Goal: Information Seeking & Learning: Learn about a topic

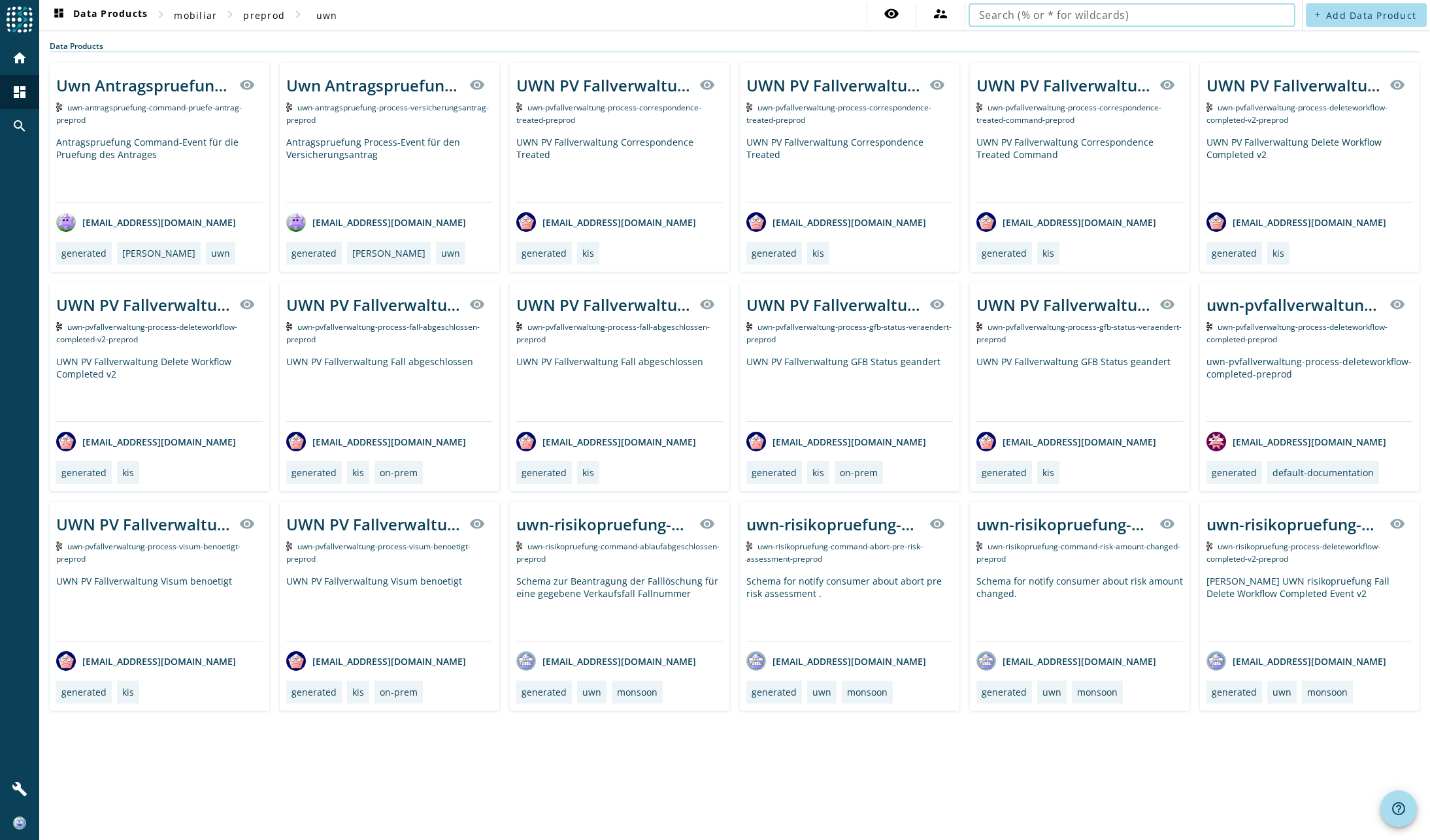
click at [1112, 14] on input "text" at bounding box center [1132, 15] width 306 height 15
type input "uwn-pvfallverwaltung-process-correspondence-treated-"
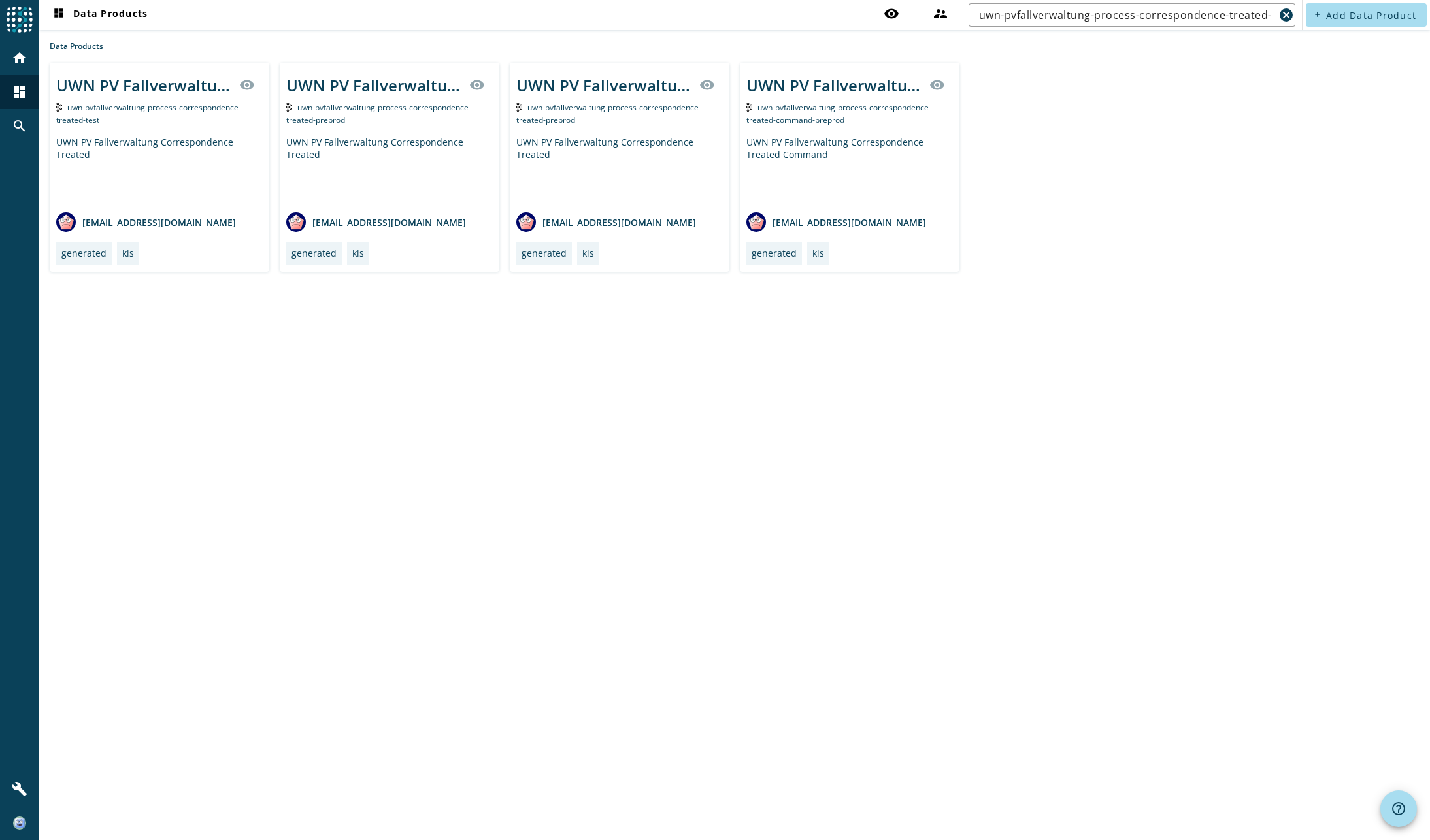
click at [866, 457] on div "dashboard Data Products visibility supervisor_account uwn-pvfallverwaltung-proc…" at bounding box center [735, 420] width 1391 height 840
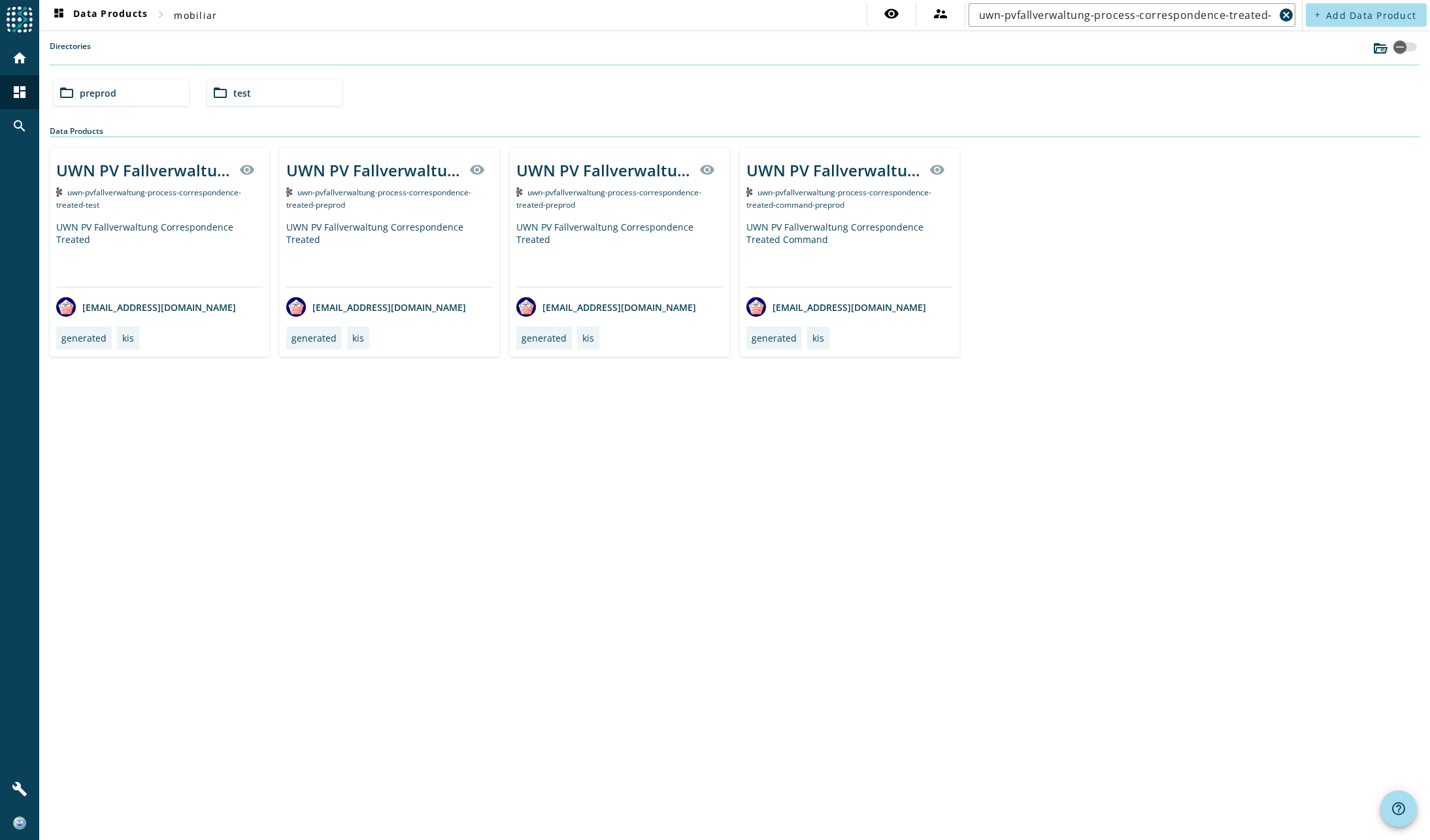
click at [609, 196] on span "uwn-pvfallverwaltung-process-correspondence-treated-preprod" at bounding box center [609, 198] width 185 height 23
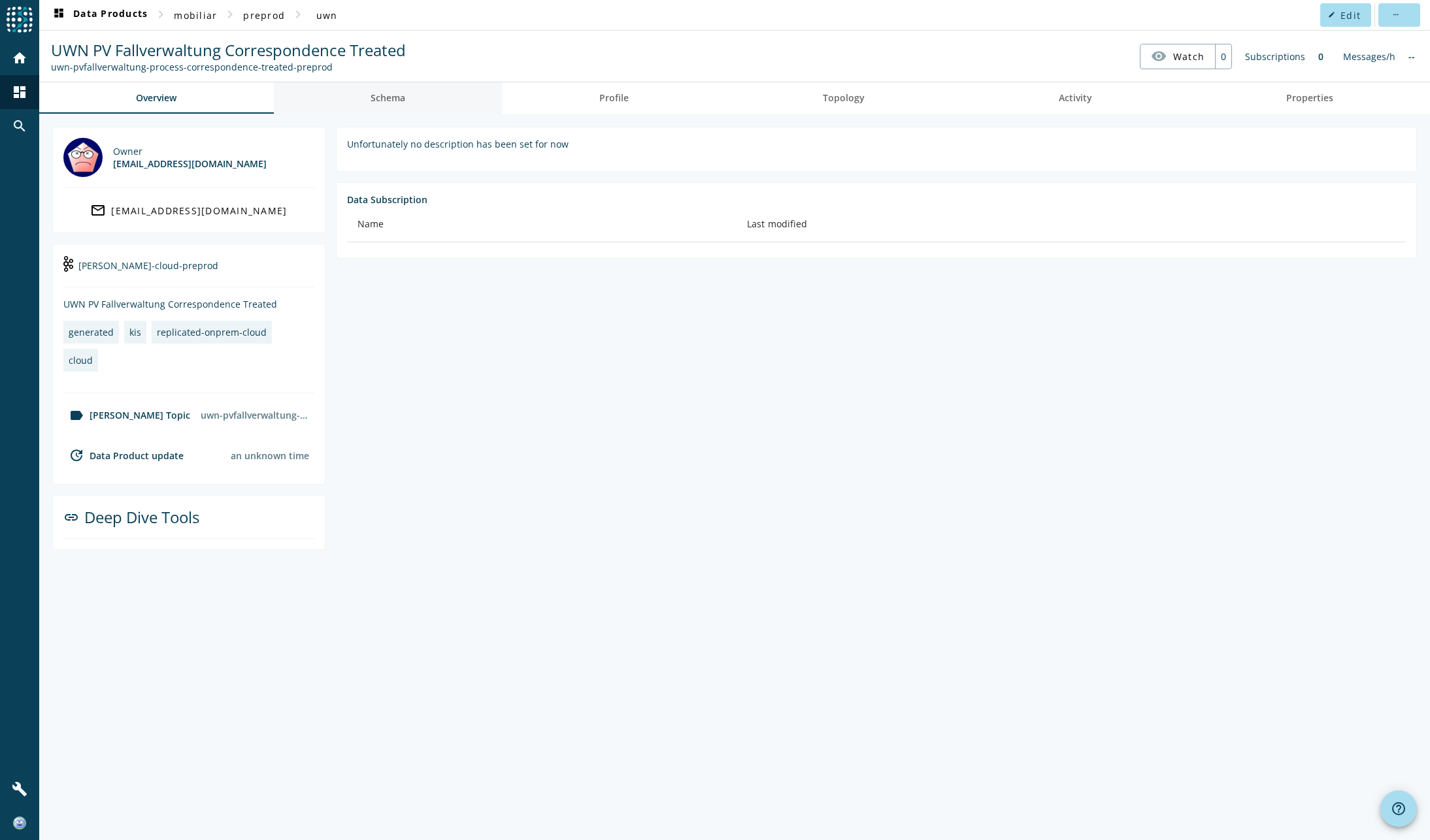
click at [386, 96] on span "Schema" at bounding box center [388, 98] width 34 height 9
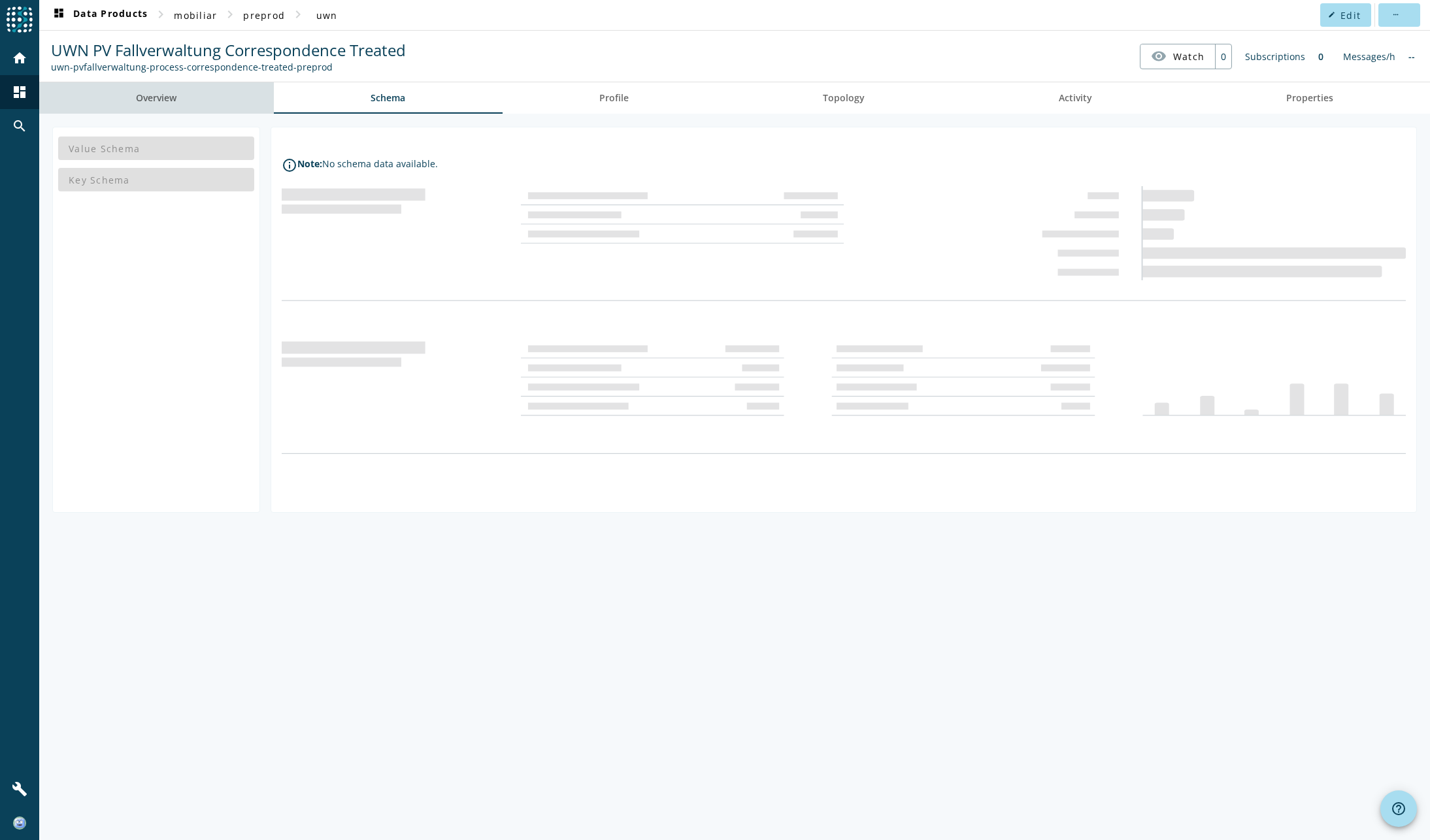
click at [153, 96] on span "Overview" at bounding box center [156, 98] width 41 height 9
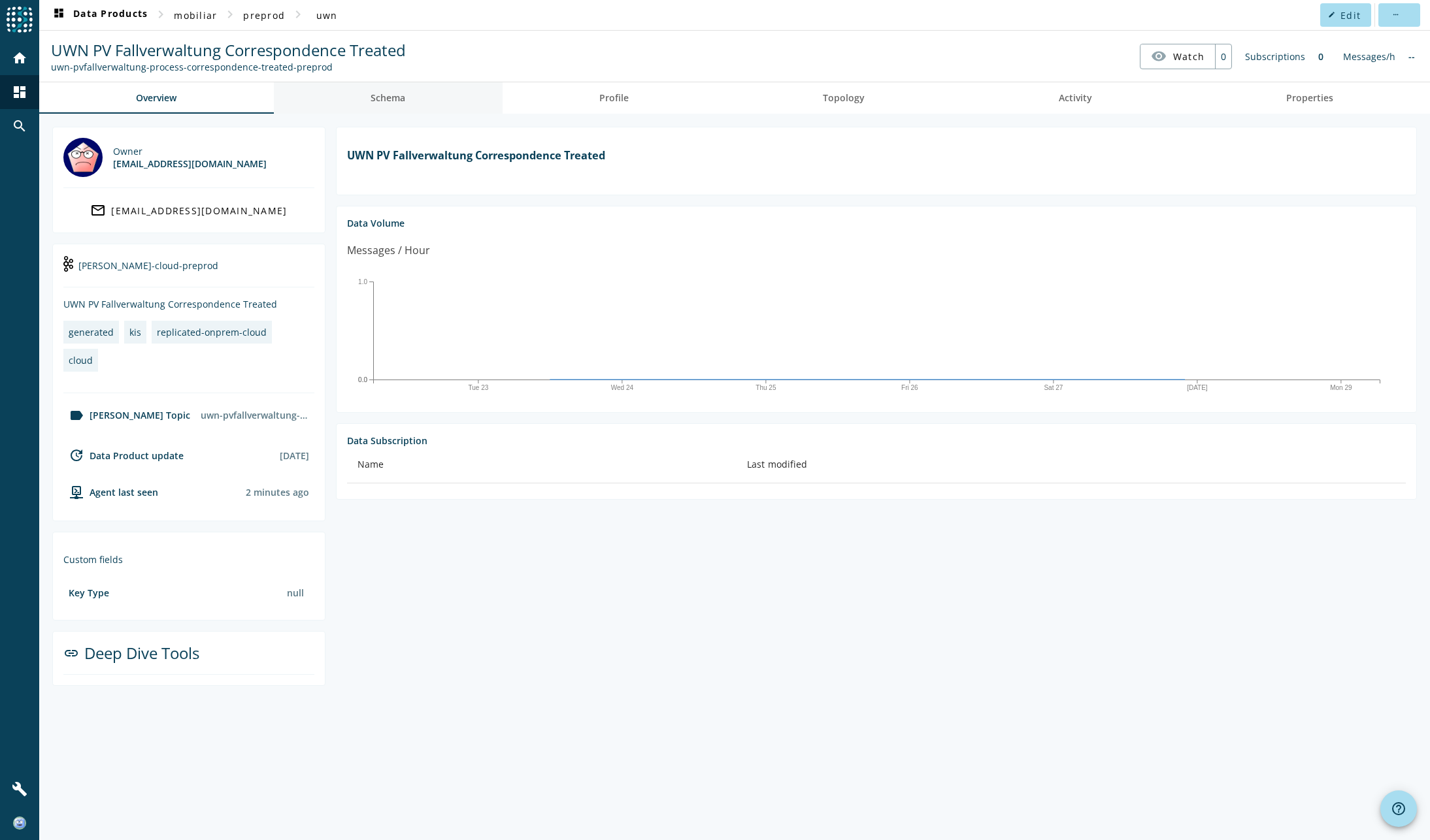
click at [393, 96] on span "Schema" at bounding box center [388, 98] width 34 height 9
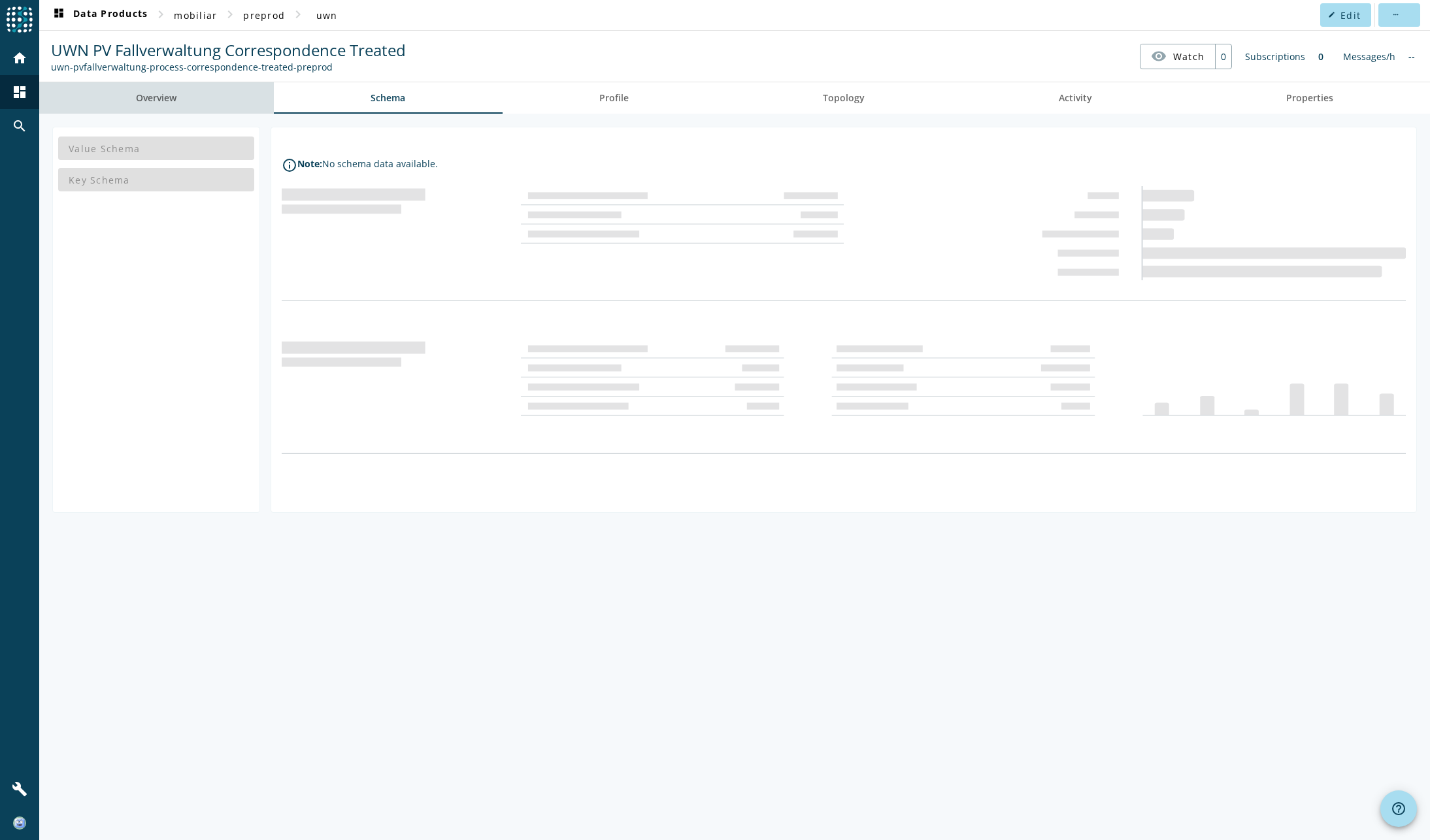
click at [151, 98] on span "Overview" at bounding box center [156, 98] width 41 height 9
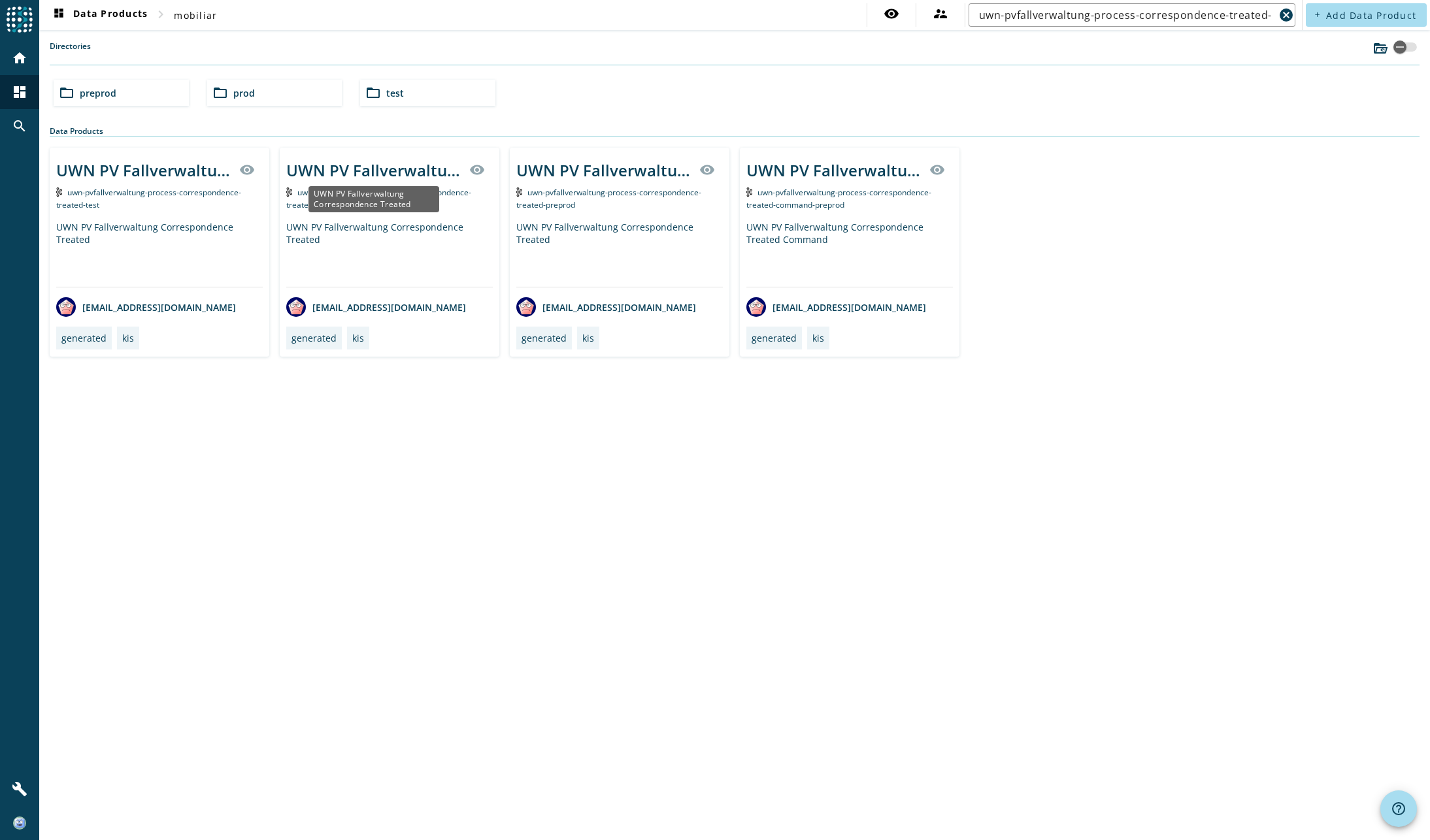
click at [416, 170] on div "UWN PV Fallverwaltung Correspondence Treated" at bounding box center [374, 170] width 175 height 22
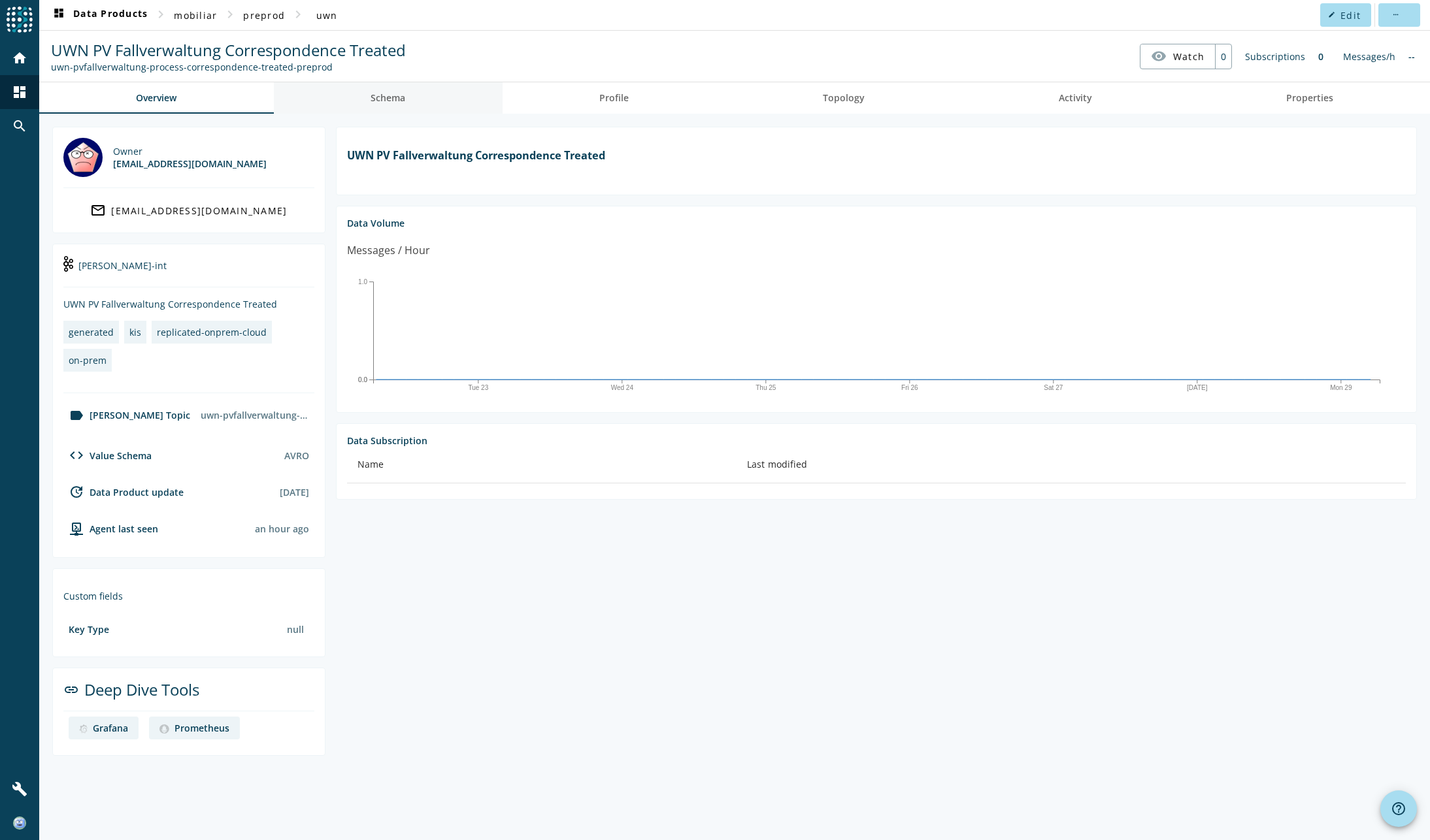
click at [382, 101] on span "Schema" at bounding box center [388, 98] width 34 height 9
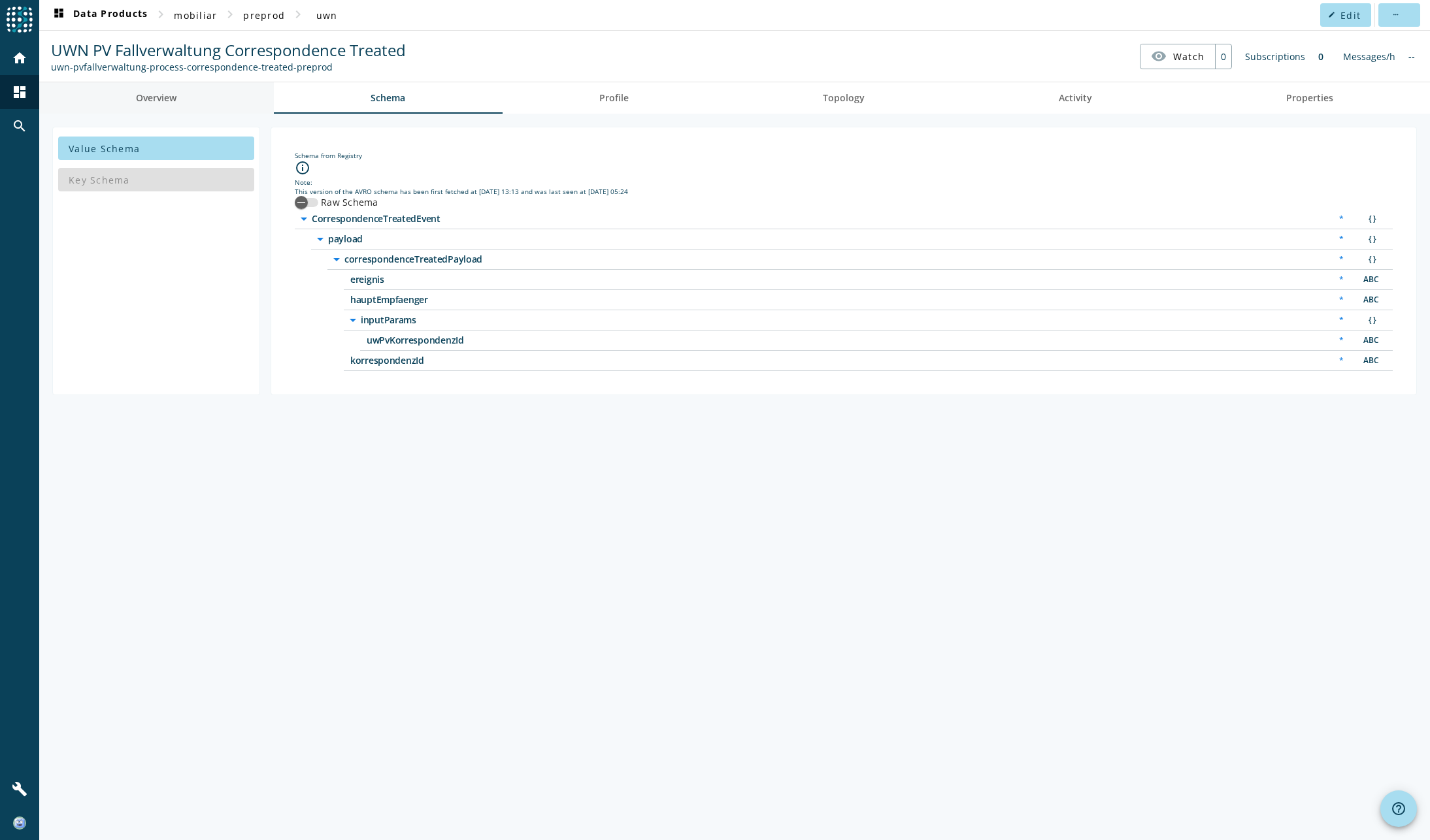
click at [202, 97] on link "Overview" at bounding box center [156, 98] width 234 height 32
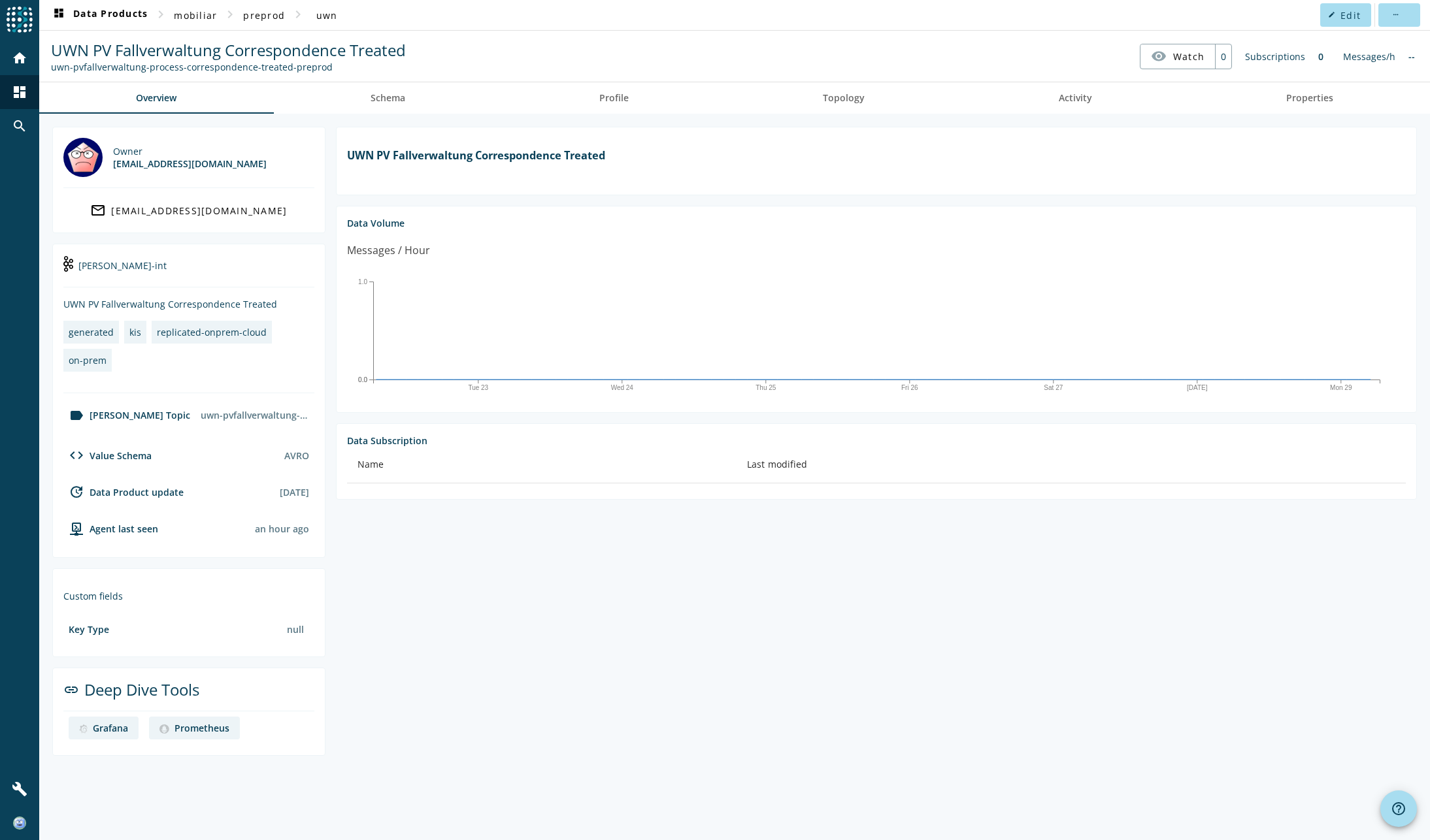
click at [763, 646] on section "UWN PV Fallverwaltung Correspondence Treated Data Volume Messages / Hour Tue 23…" at bounding box center [871, 441] width 1092 height 629
click at [83, 361] on div "on-prem" at bounding box center [88, 360] width 38 height 13
click at [218, 333] on div "replicated-onprem-cloud" at bounding box center [212, 332] width 110 height 13
drag, startPoint x: 218, startPoint y: 333, endPoint x: 260, endPoint y: 370, distance: 56.0
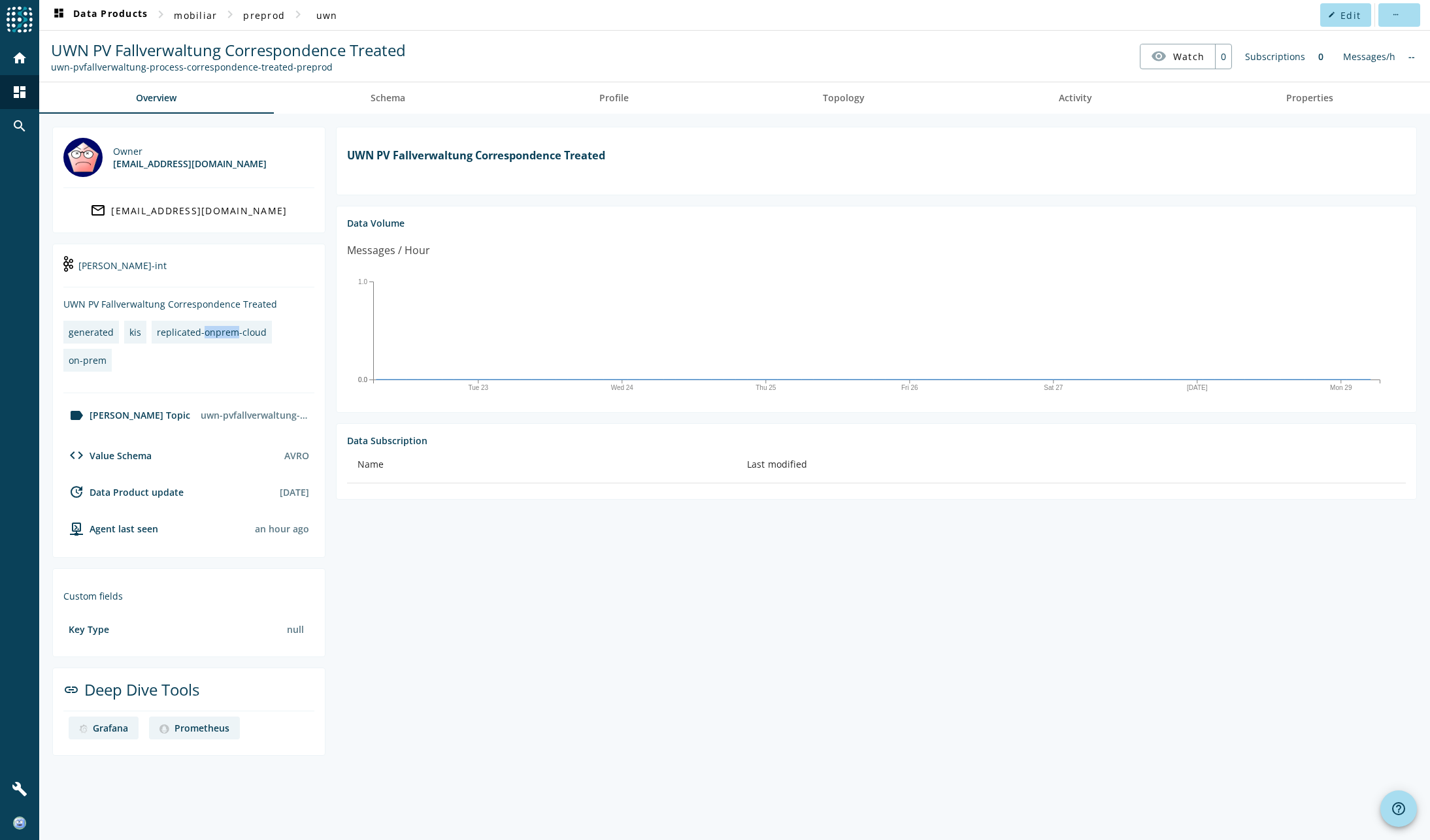
click at [260, 370] on div "generated kis replicated-onprem-cloud on-prem" at bounding box center [189, 349] width 251 height 56
click at [740, 665] on section "UWN PV Fallverwaltung Correspondence Treated Data Volume Messages / Hour Tue 23…" at bounding box center [871, 441] width 1092 height 629
click at [1339, 20] on span at bounding box center [1346, 15] width 51 height 32
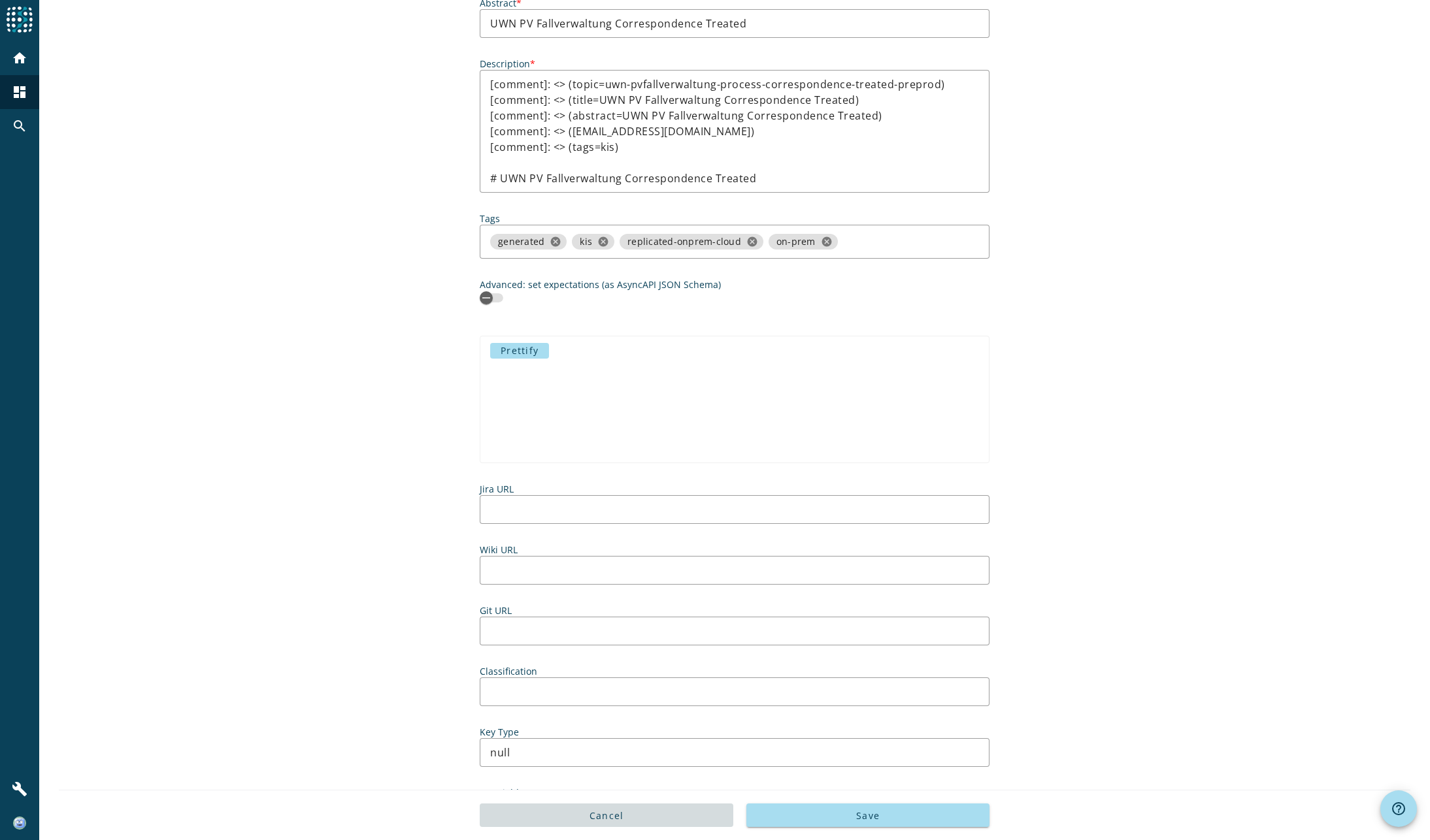
scroll to position [326, 0]
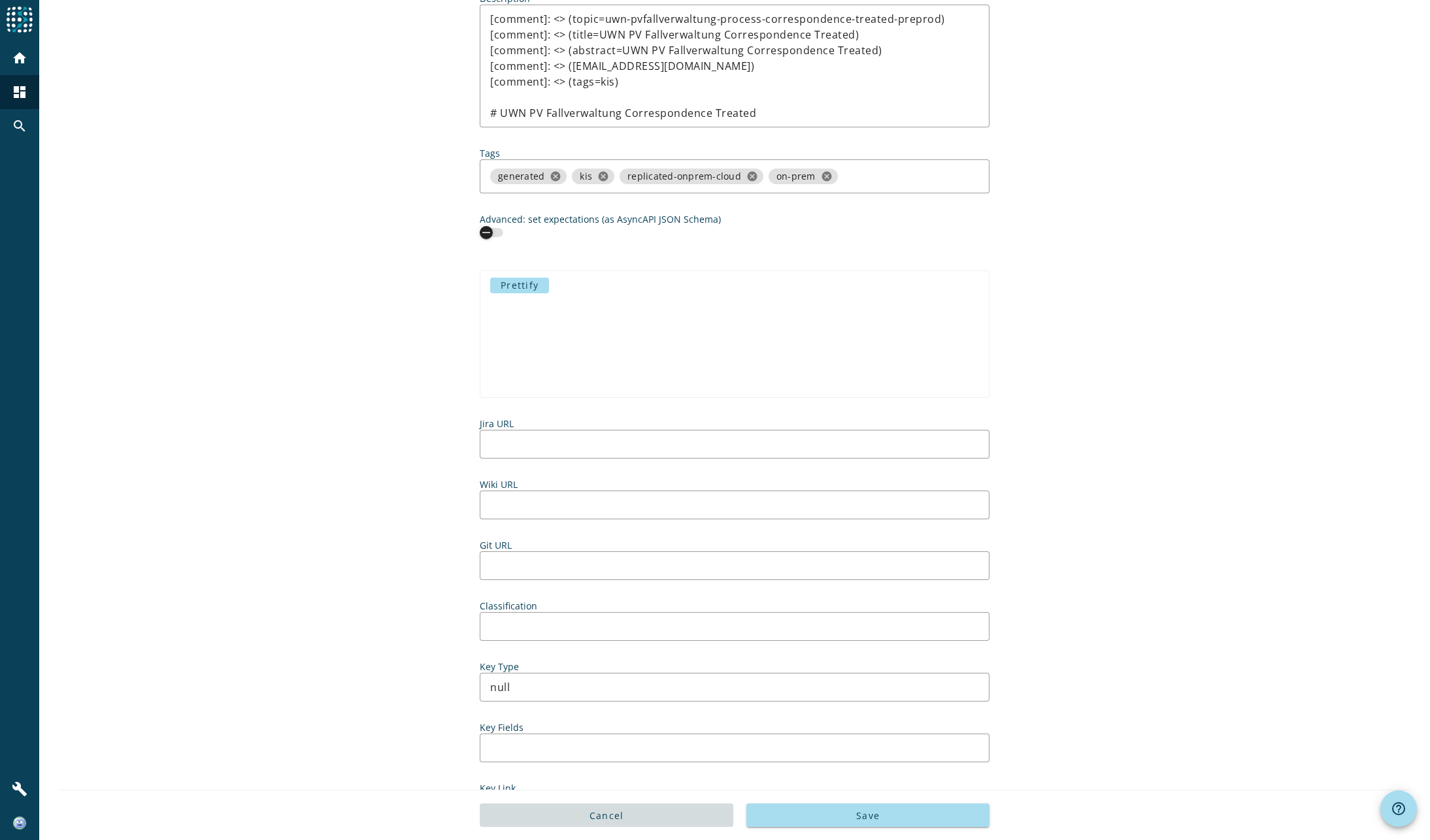
click at [489, 234] on div "button" at bounding box center [486, 233] width 18 height 18
click at [526, 288] on span "Prettify" at bounding box center [519, 286] width 38 height 15
type textarea "null"
click at [521, 284] on span "Prettify" at bounding box center [519, 286] width 38 height 15
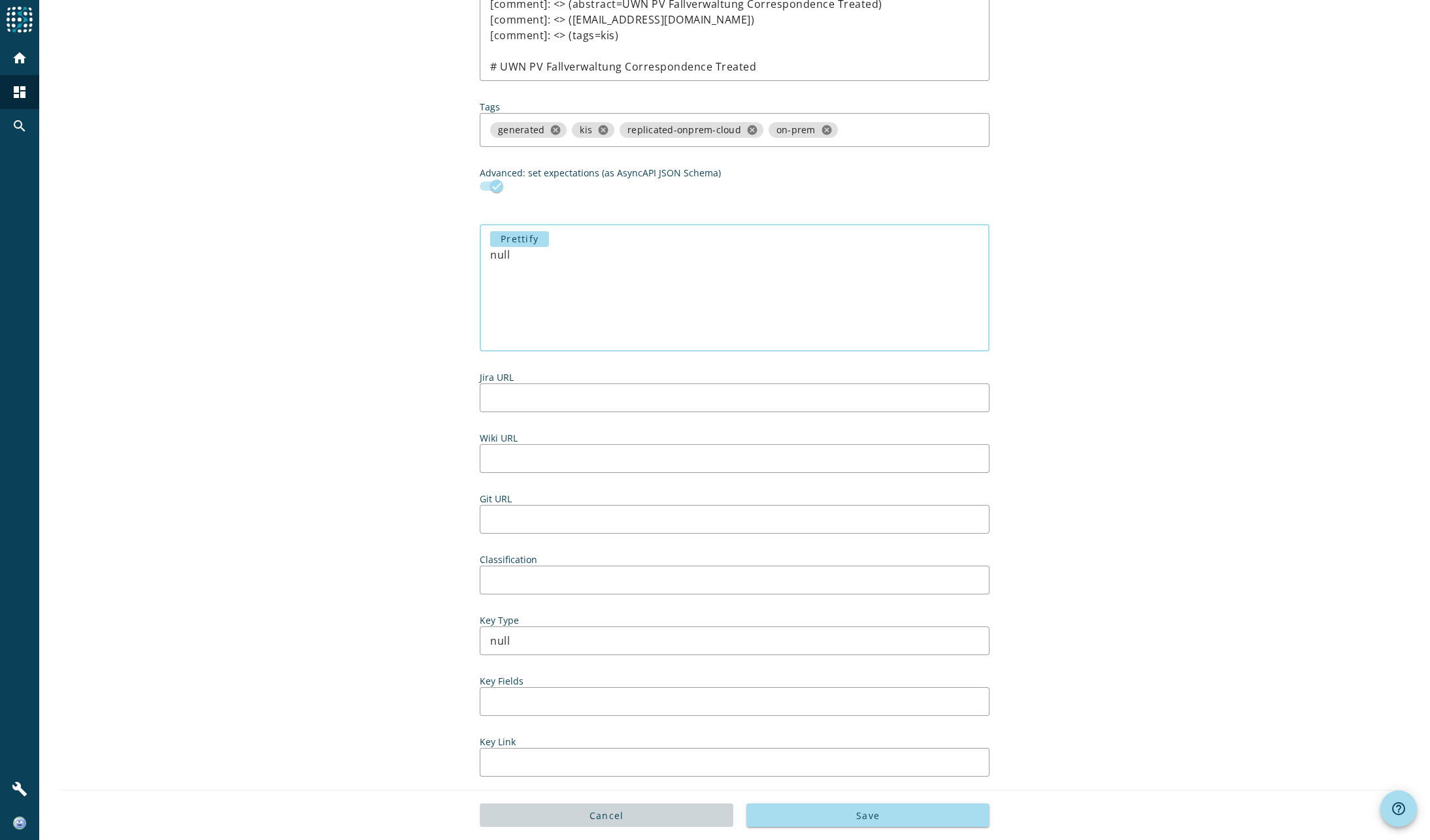
click at [604, 819] on span "Cancel" at bounding box center [607, 816] width 34 height 13
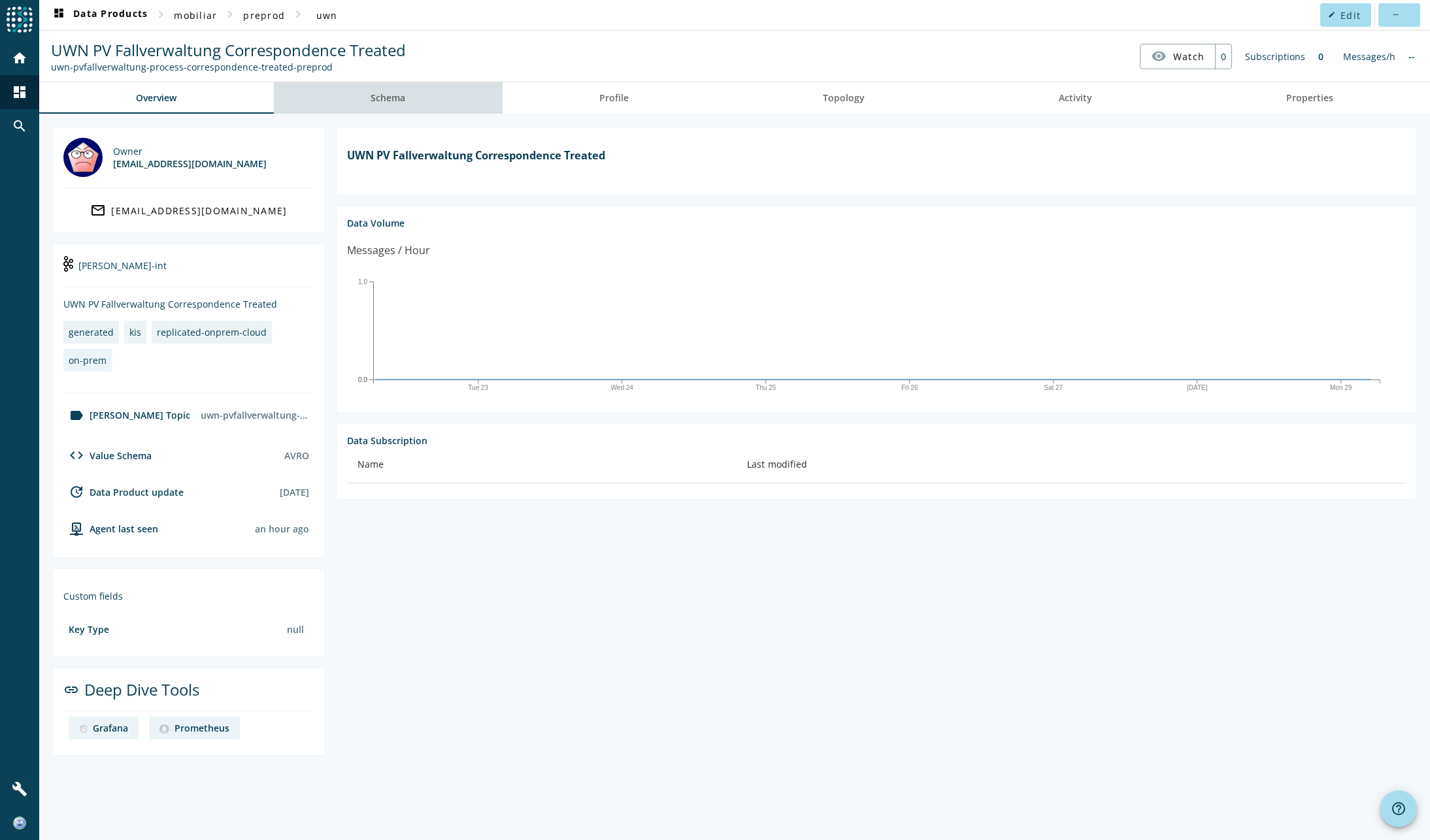
click at [371, 96] on link "Schema" at bounding box center [388, 98] width 229 height 32
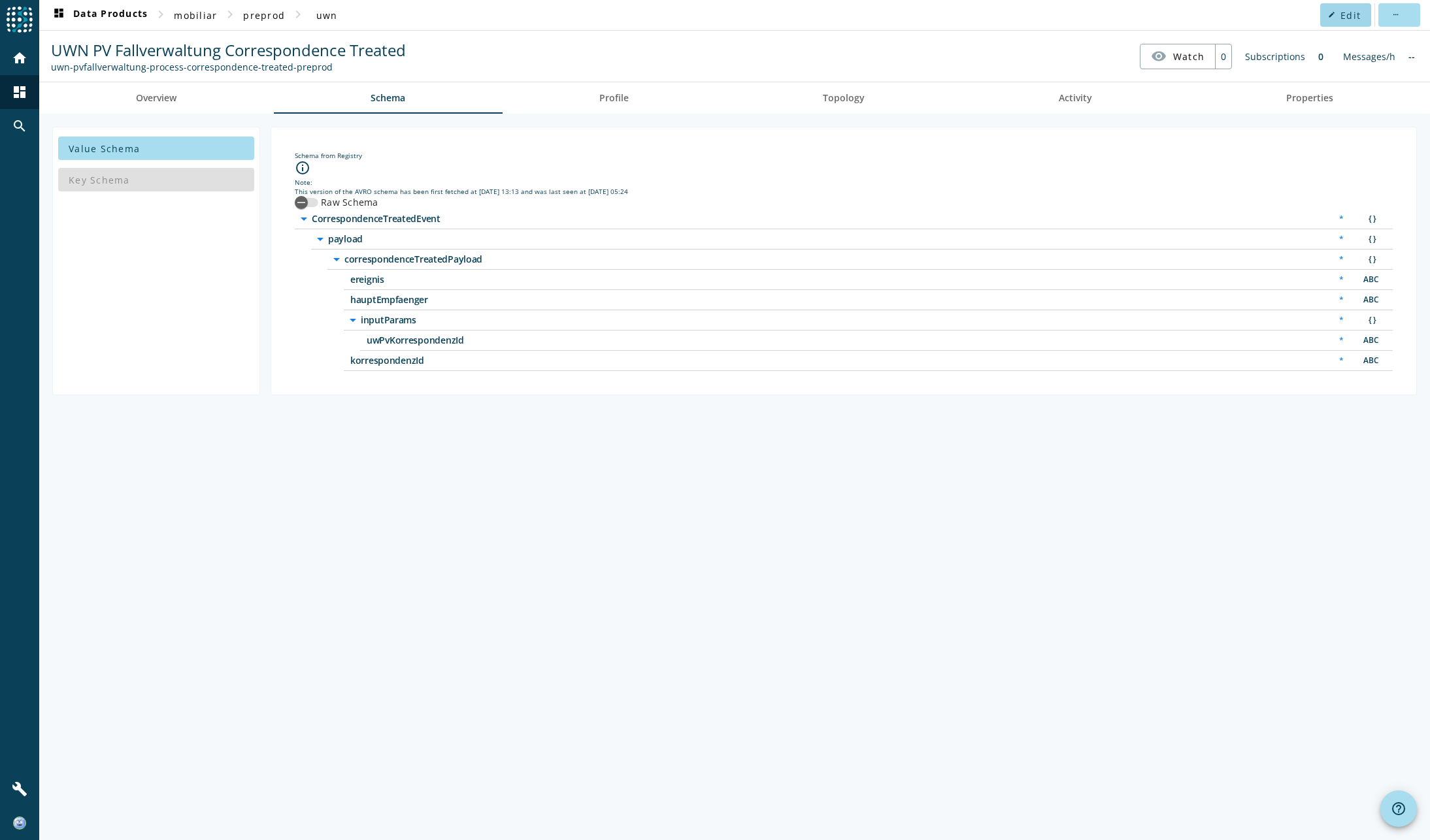
click at [1341, 15] on span at bounding box center [1346, 15] width 51 height 32
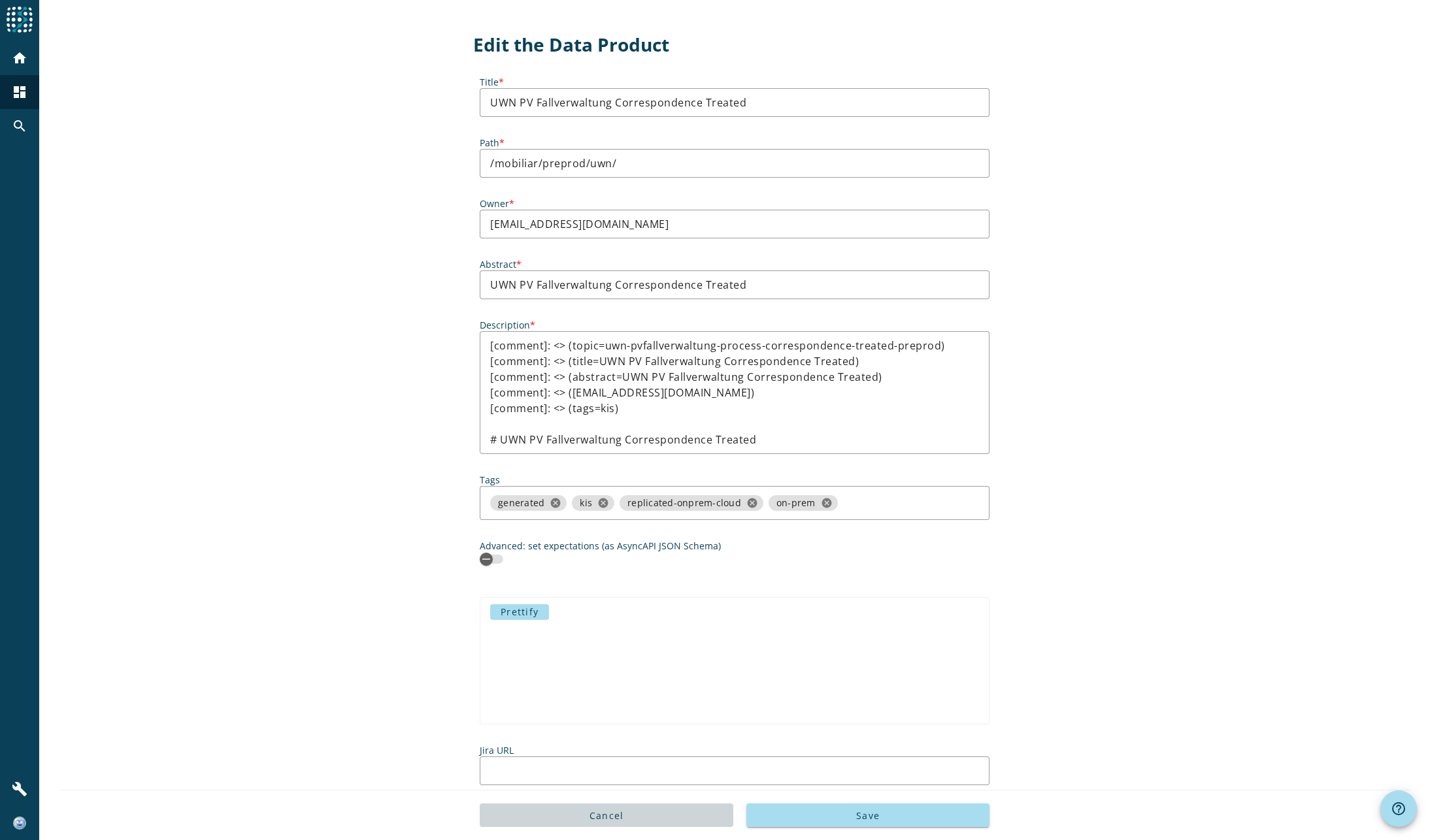
click at [590, 814] on span "Cancel" at bounding box center [607, 816] width 34 height 13
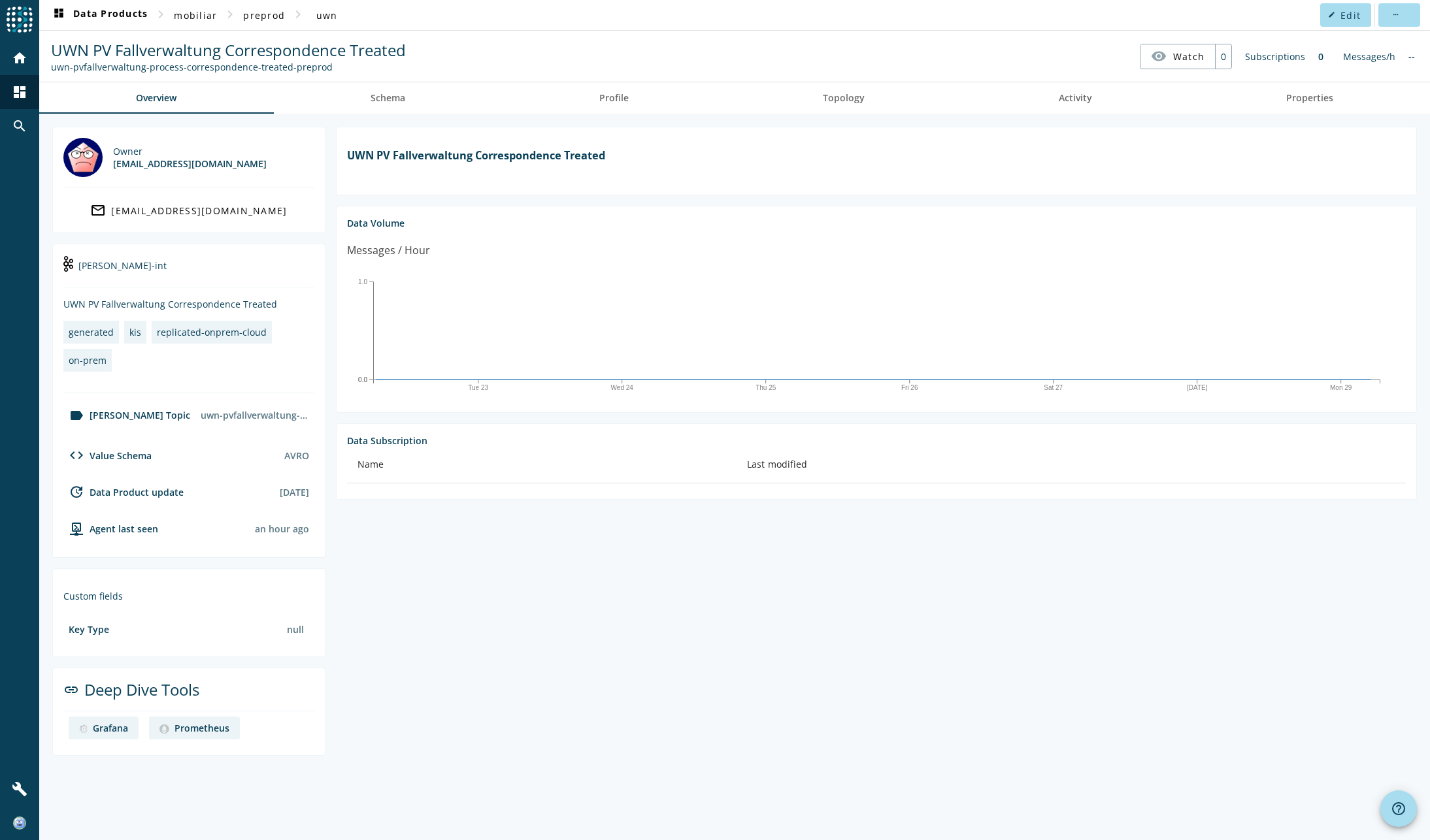
click at [567, 656] on section "UWN PV Fallverwaltung Correspondence Treated Data Volume Messages / Hour Tue 23…" at bounding box center [871, 441] width 1092 height 629
click at [129, 458] on div "code Value Schema" at bounding box center [107, 455] width 88 height 15
click at [503, 689] on section "UWN PV Fallverwaltung Correspondence Treated Data Volume Messages / Hour Tue 23…" at bounding box center [871, 441] width 1092 height 629
